Goal: Check status: Check status

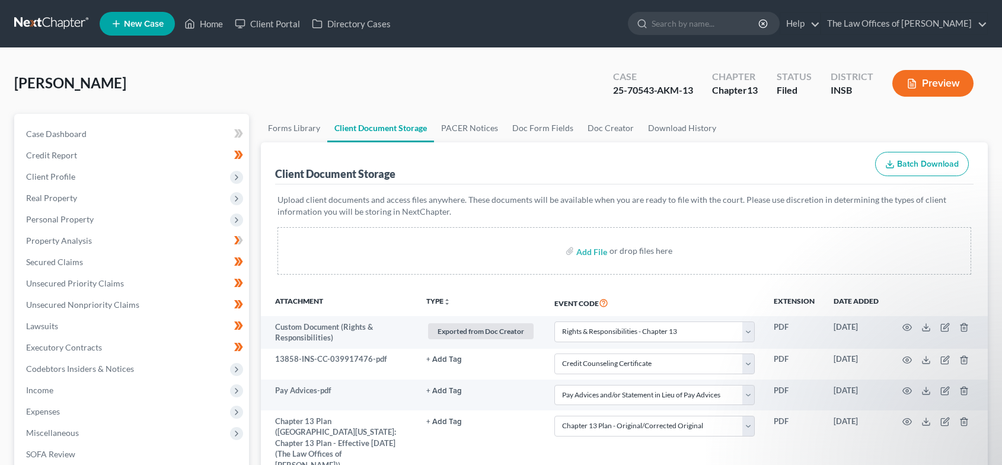
select select "18"
select select "9"
select select "15"
select select "6"
drag, startPoint x: 205, startPoint y: 19, endPoint x: 256, endPoint y: 25, distance: 52.0
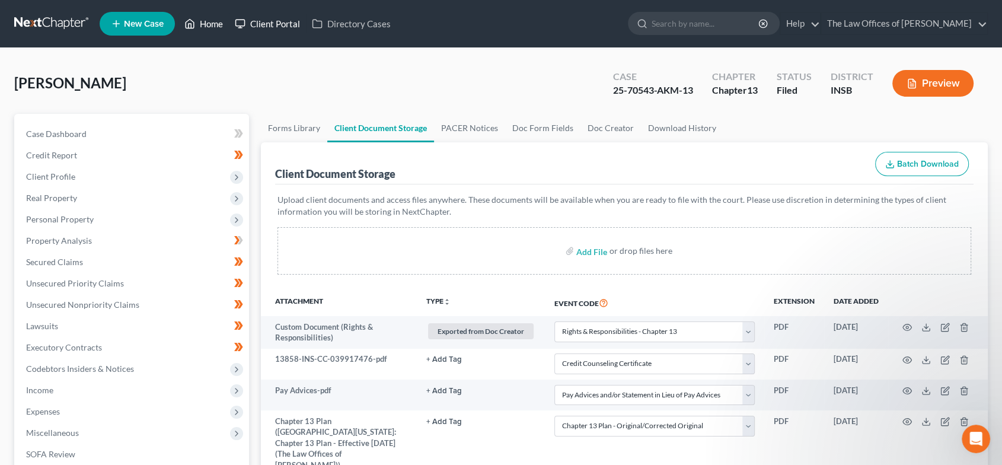
click at [205, 19] on link "Home" at bounding box center [203, 23] width 50 height 21
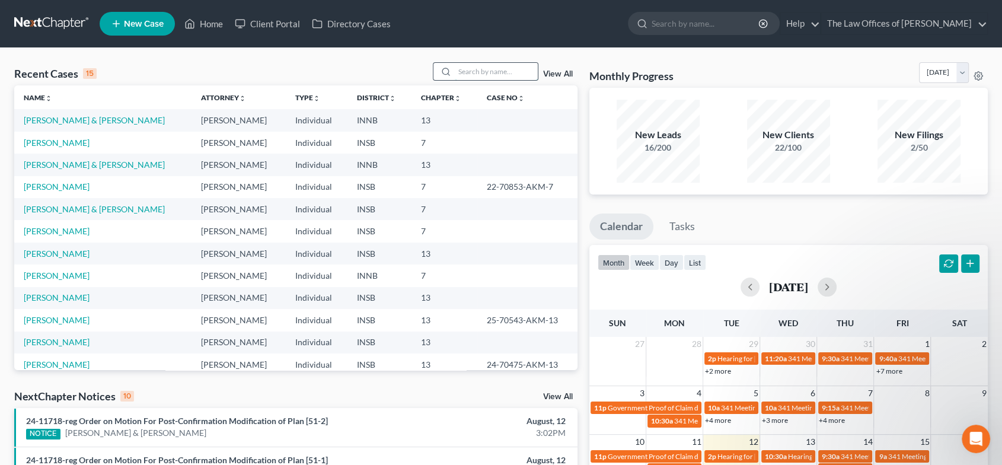
click at [496, 71] on input "search" at bounding box center [496, 71] width 83 height 17
type input "[PERSON_NAME]"
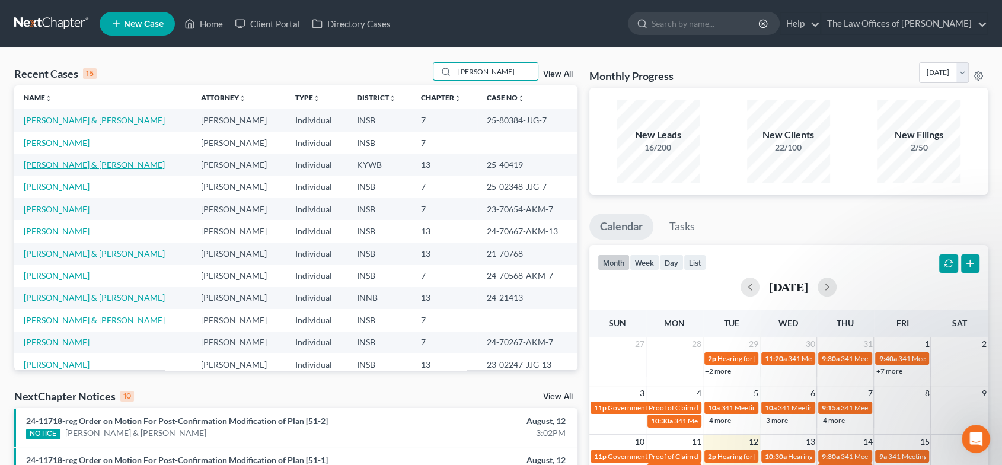
click at [81, 165] on link "[PERSON_NAME] & [PERSON_NAME]" at bounding box center [94, 164] width 141 height 10
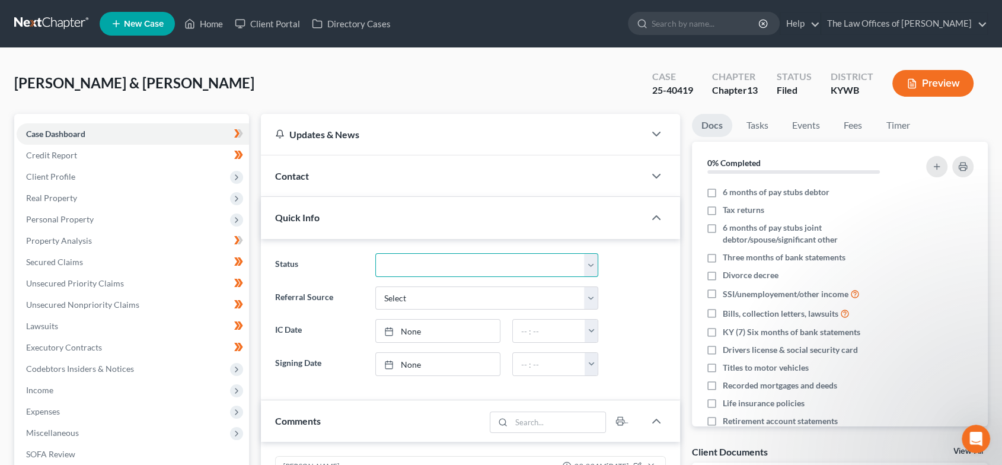
click at [390, 262] on select "Confirmed Discharged Dismissed Filed In Progress Means Test Objection to Confir…" at bounding box center [486, 265] width 223 height 24
select select "0"
click at [375, 253] on select "Confirmed Discharged Dismissed Filed In Progress Means Test Objection to Confir…" at bounding box center [486, 265] width 223 height 24
click at [213, 24] on link "Home" at bounding box center [203, 23] width 50 height 21
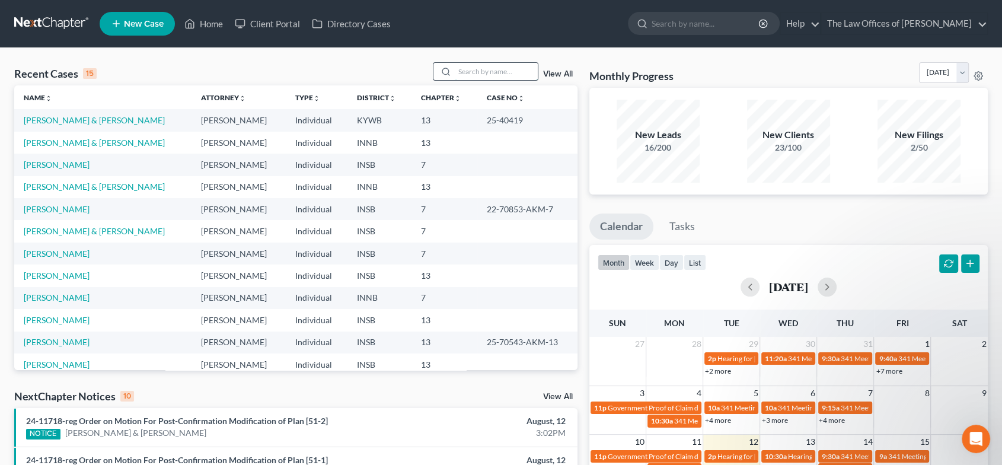
drag, startPoint x: 460, startPoint y: 67, endPoint x: 478, endPoint y: 75, distance: 19.4
click at [460, 67] on input "search" at bounding box center [496, 71] width 83 height 17
type input "[PERSON_NAME]"
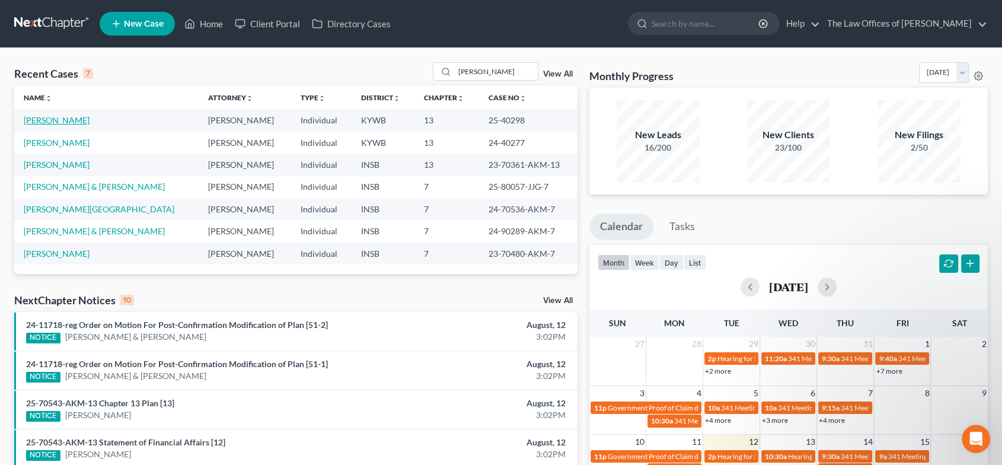
click at [53, 122] on link "[PERSON_NAME]" at bounding box center [57, 120] width 66 height 10
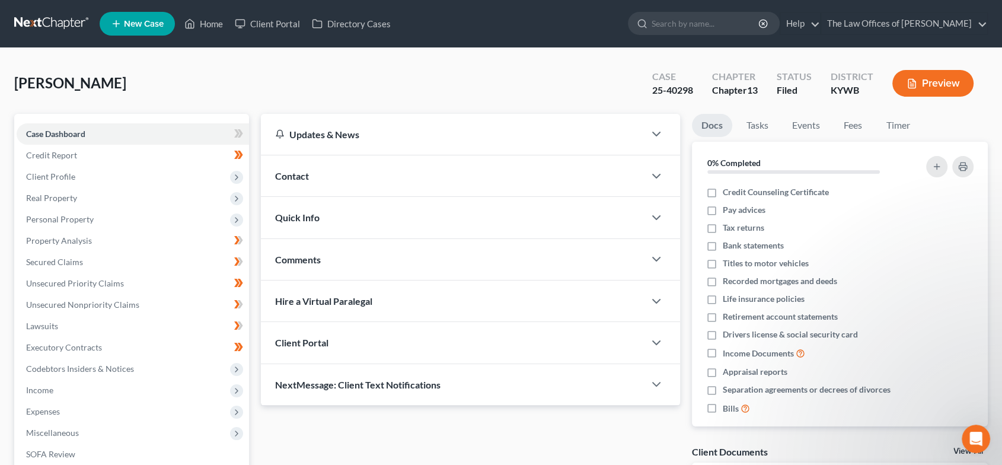
click at [288, 220] on span "Quick Info" at bounding box center [297, 217] width 44 height 11
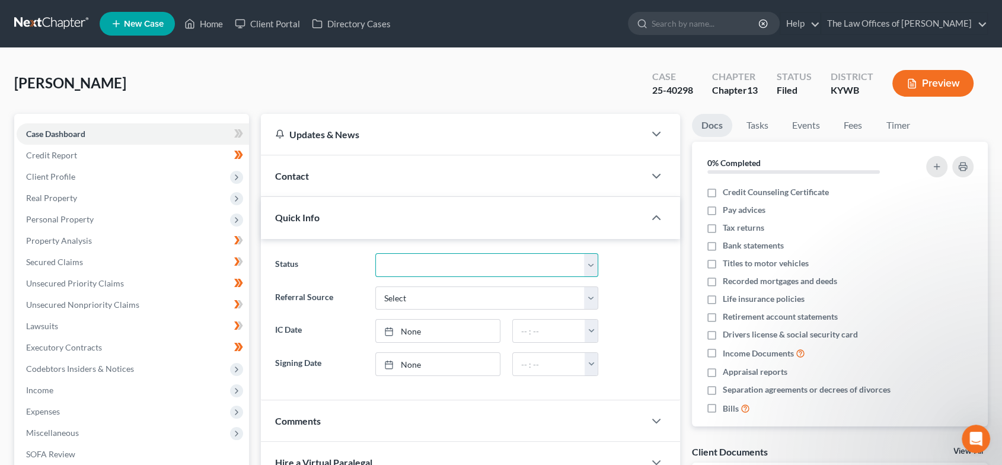
click at [436, 266] on select "Confirmed Discharged Dismissed Filed In Progress Means Test Objection to Confir…" at bounding box center [486, 265] width 223 height 24
select select "0"
click at [375, 253] on select "Confirmed Discharged Dismissed Filed In Progress Means Test Objection to Confir…" at bounding box center [486, 265] width 223 height 24
click at [205, 21] on link "Home" at bounding box center [203, 23] width 50 height 21
